Goal: Book appointment/travel/reservation

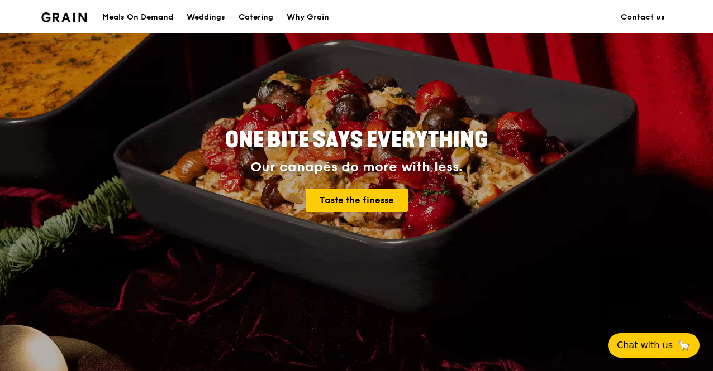
scroll to position [112, 0]
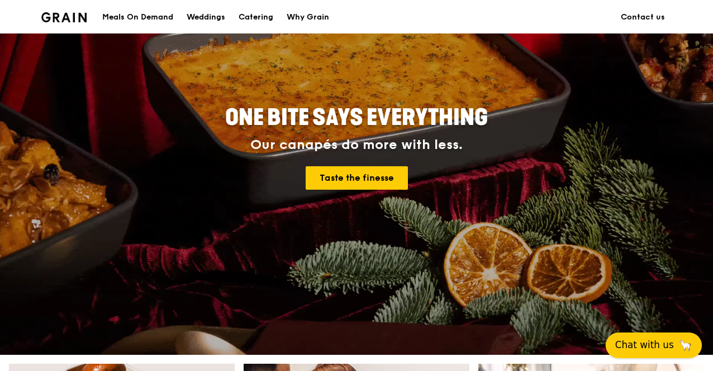
click at [636, 343] on span "Chat with us" at bounding box center [644, 345] width 59 height 14
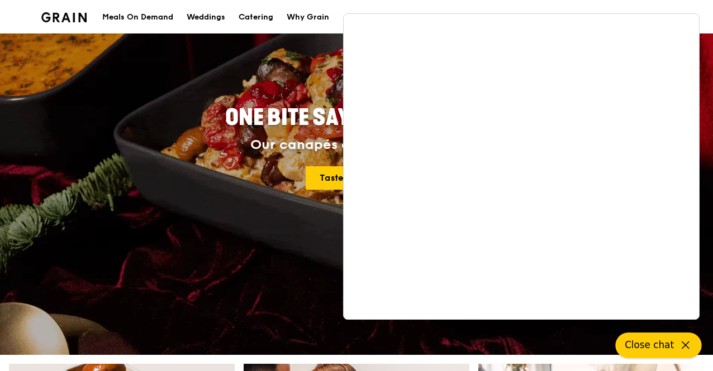
click at [681, 344] on icon at bounding box center [684, 345] width 13 height 13
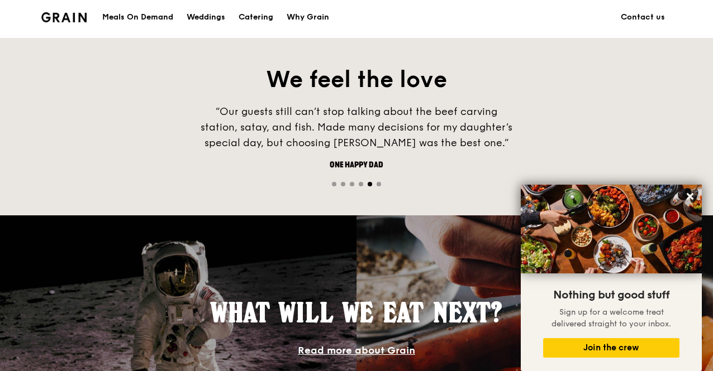
scroll to position [670, 0]
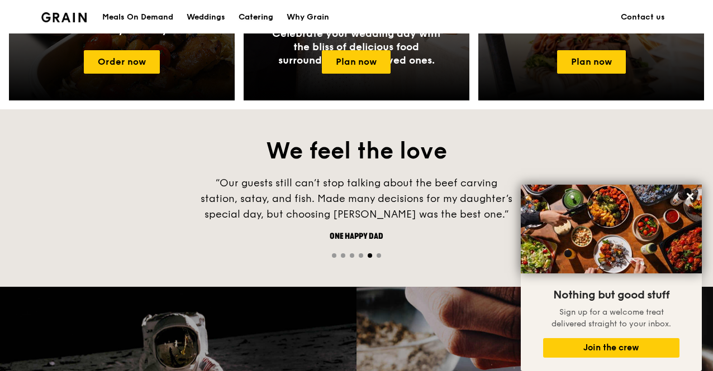
click at [250, 17] on div "Catering" at bounding box center [255, 18] width 35 height 34
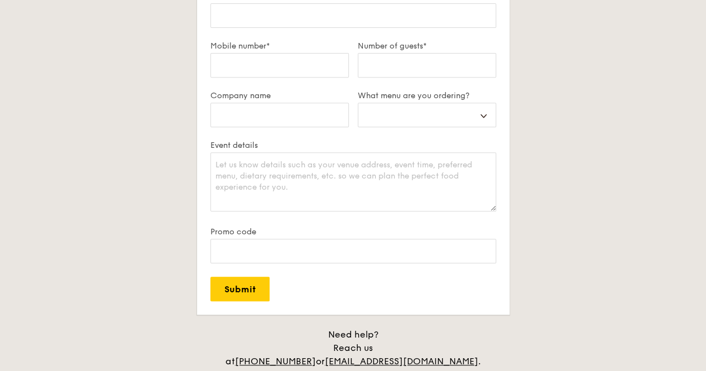
scroll to position [223, 0]
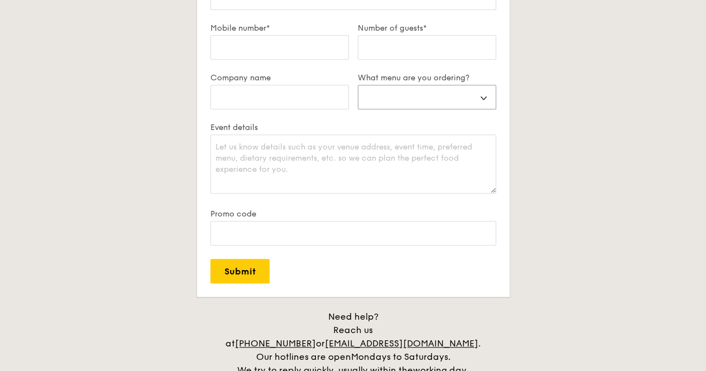
click at [425, 109] on select "Buffet Mini Buffet High Tea Canapés Meal Boxes Wedding" at bounding box center [427, 97] width 138 height 25
select select "buffet"
click at [358, 93] on select "Buffet Mini Buffet High Tea Canapés Meal Boxes Wedding" at bounding box center [427, 97] width 138 height 25
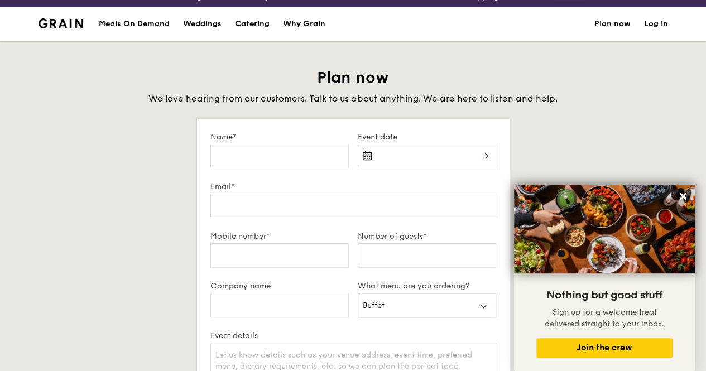
scroll to position [0, 0]
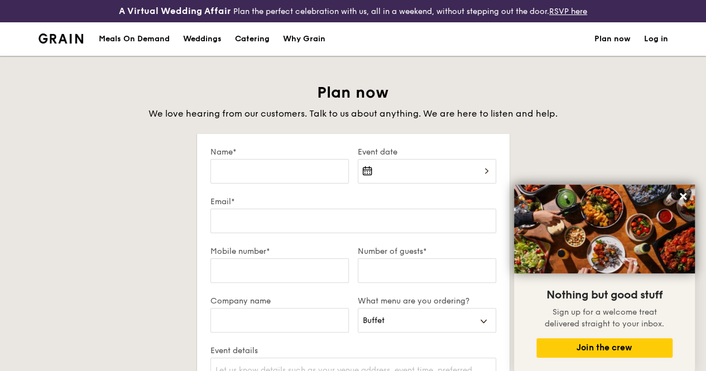
click at [304, 44] on div "Why Grain" at bounding box center [304, 39] width 42 height 34
